Goal: Information Seeking & Learning: Find specific fact

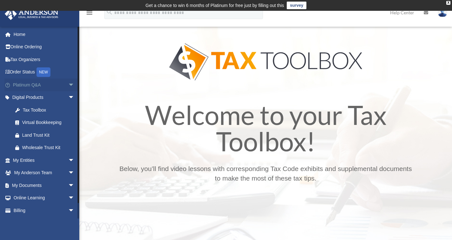
click at [36, 84] on link "Platinum Q&A arrow_drop_down" at bounding box center [44, 84] width 80 height 13
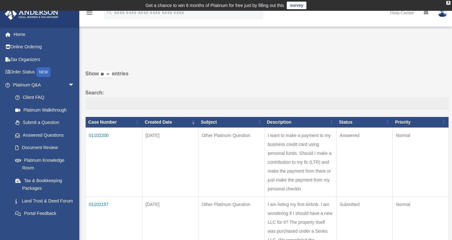
click at [100, 133] on td "01102200" at bounding box center [114, 161] width 57 height 69
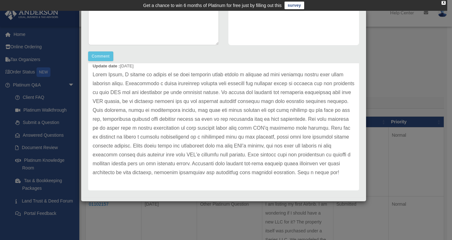
scroll to position [153, 0]
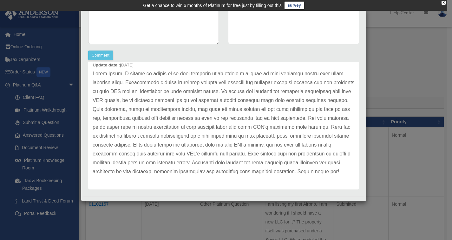
click at [384, 70] on div "Case Detail × Other Platinum Question Case Number 01102200 Created Date Septemb…" at bounding box center [226, 120] width 452 height 240
